Goal: Task Accomplishment & Management: Manage account settings

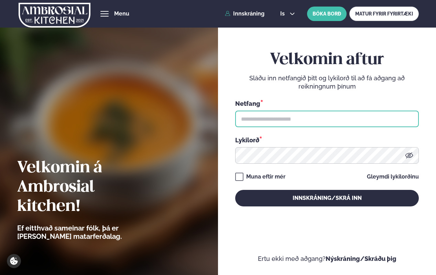
click at [278, 117] on input "text" at bounding box center [327, 118] width 184 height 17
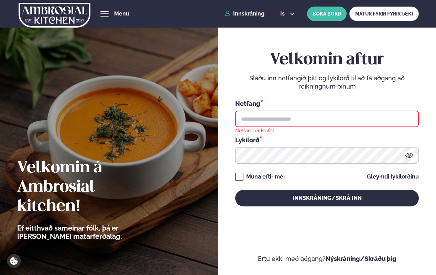
click at [270, 109] on div "Netfang *" at bounding box center [327, 113] width 184 height 28
click at [270, 117] on input "text" at bounding box center [327, 118] width 184 height 17
type input "**********"
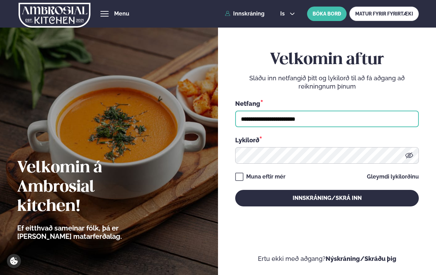
click at [235, 190] on button "Innskráning/Skrá inn" at bounding box center [327, 198] width 184 height 17
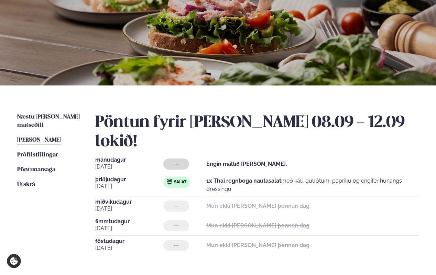
scroll to position [66, 0]
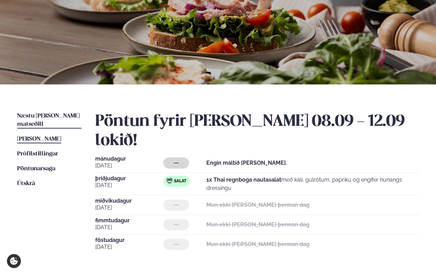
click at [48, 114] on span "Næstu [PERSON_NAME] matseðill" at bounding box center [48, 120] width 63 height 14
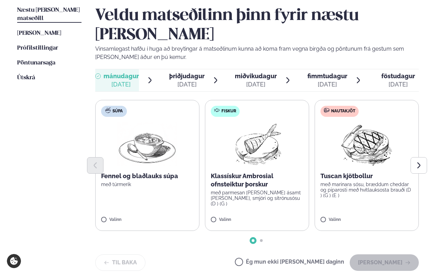
scroll to position [174, 0]
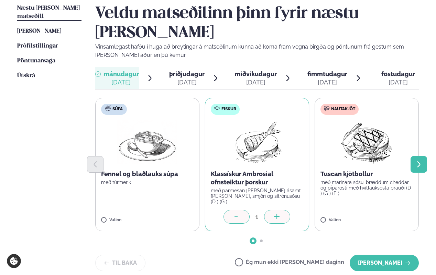
click at [416, 160] on icon "Next slide" at bounding box center [419, 164] width 8 height 8
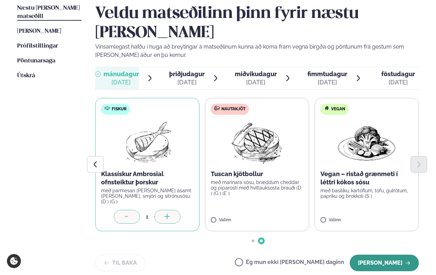
click at [383, 254] on button "[PERSON_NAME]" at bounding box center [384, 262] width 69 height 17
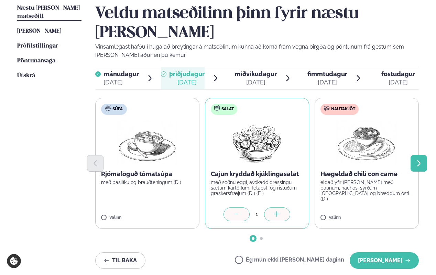
click at [417, 155] on button "Next slide" at bounding box center [419, 163] width 17 height 17
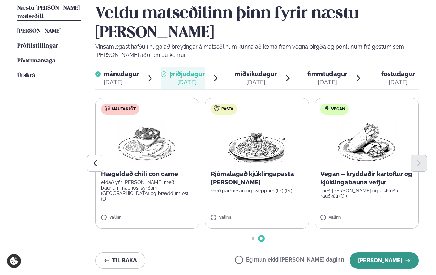
click at [388, 252] on button "[PERSON_NAME]" at bounding box center [384, 260] width 69 height 17
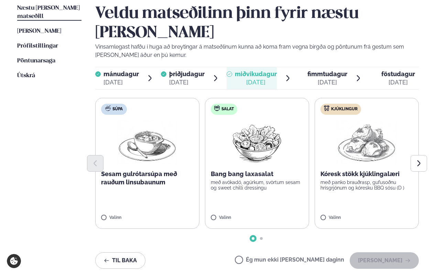
click at [265, 257] on label "Ég mun ekki [PERSON_NAME] daginn" at bounding box center [289, 260] width 109 height 7
click at [380, 252] on button "[PERSON_NAME]" at bounding box center [384, 260] width 69 height 17
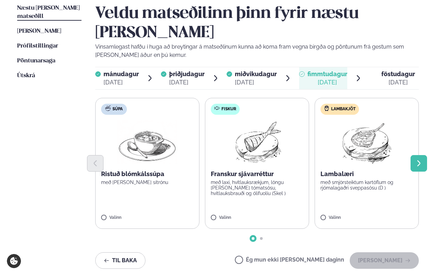
click at [420, 160] on icon "Next slide" at bounding box center [419, 163] width 3 height 6
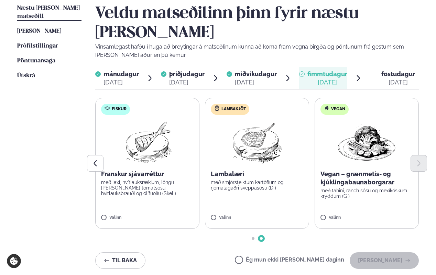
click at [85, 146] on div "Næstu [PERSON_NAME] matseðill Næsta vika [PERSON_NAME] matseðill [PERSON_NAME] …" at bounding box center [218, 141] width 436 height 328
click at [94, 160] on icon "Previous slide" at bounding box center [95, 163] width 3 height 6
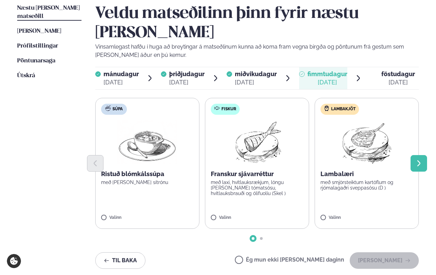
click at [416, 155] on button "Next slide" at bounding box center [419, 163] width 17 height 17
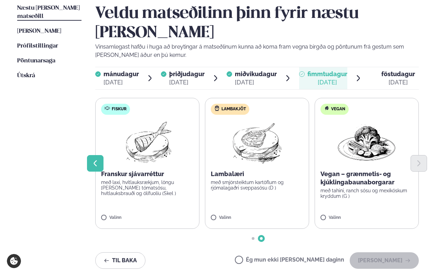
click at [93, 155] on button "Previous slide" at bounding box center [95, 163] width 17 height 17
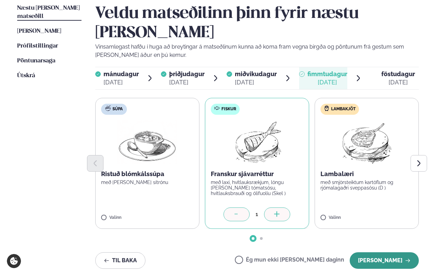
click at [369, 252] on button "[PERSON_NAME]" at bounding box center [384, 260] width 69 height 17
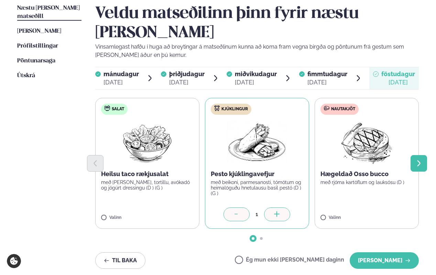
click at [415, 155] on button "Next slide" at bounding box center [419, 163] width 17 height 17
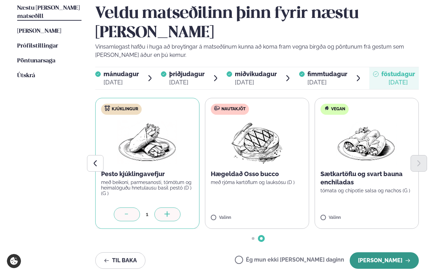
click at [374, 252] on button "[PERSON_NAME]" at bounding box center [384, 260] width 69 height 17
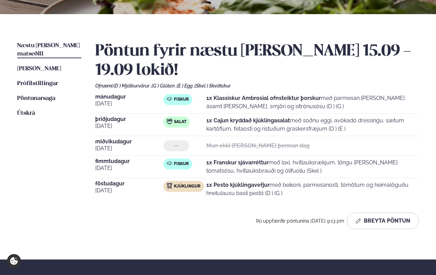
scroll to position [139, 0]
